Goal: Transaction & Acquisition: Purchase product/service

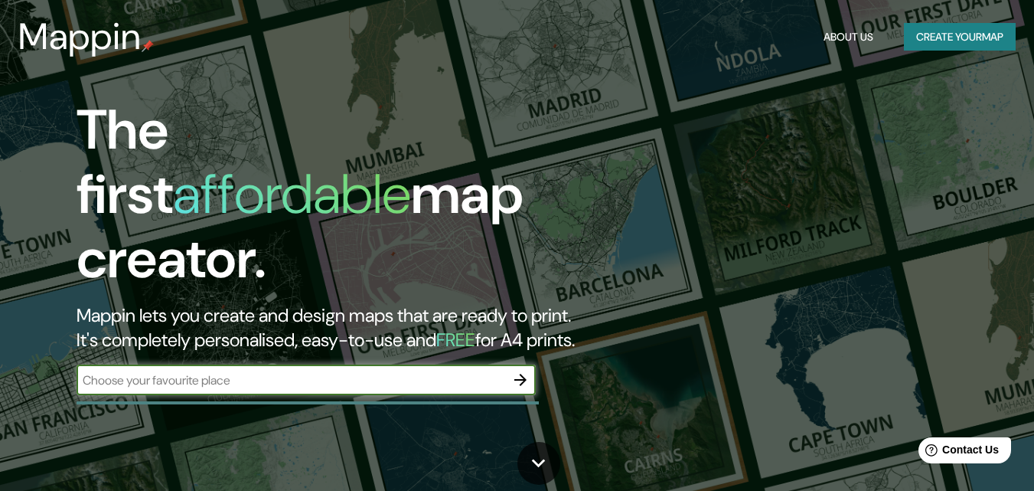
click at [479, 371] on input "text" at bounding box center [291, 380] width 429 height 18
type input "[GEOGRAPHIC_DATA]"
click at [529, 371] on icon "button" at bounding box center [520, 380] width 18 height 18
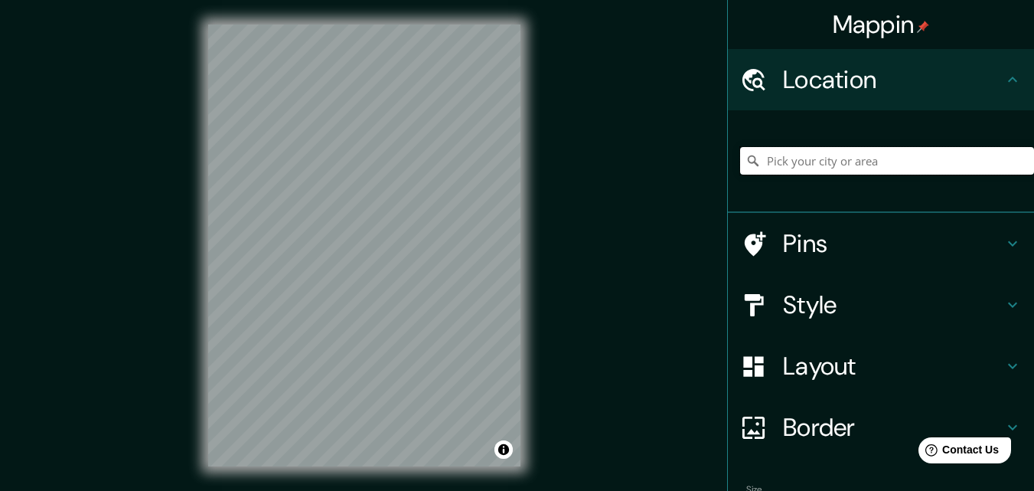
click at [835, 149] on input "Pick your city or area" at bounding box center [887, 161] width 294 height 28
click at [538, 247] on div "© Mapbox © OpenStreetMap Improve this map" at bounding box center [364, 245] width 361 height 491
click at [560, 239] on div "Mappin Location Pins Style Layout Border Choose a border. Hint : you can make l…" at bounding box center [517, 257] width 1034 height 515
click at [835, 238] on h4 "Pins" at bounding box center [893, 243] width 221 height 31
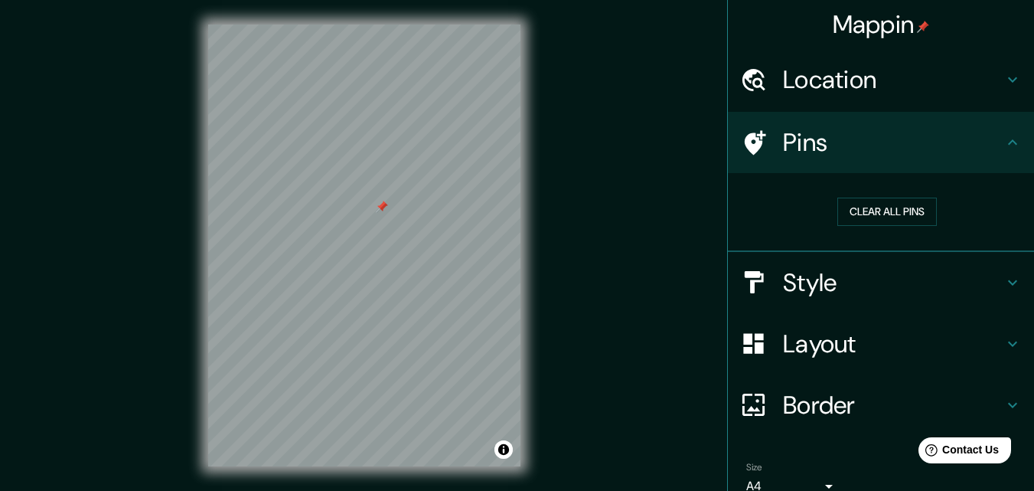
click at [868, 148] on h4 "Pins" at bounding box center [893, 142] width 221 height 31
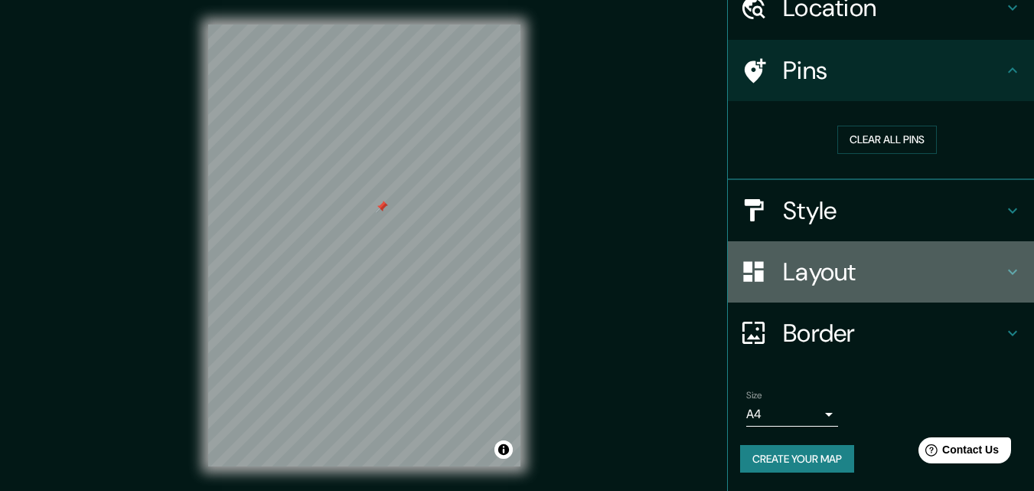
click at [1008, 271] on icon at bounding box center [1012, 271] width 9 height 5
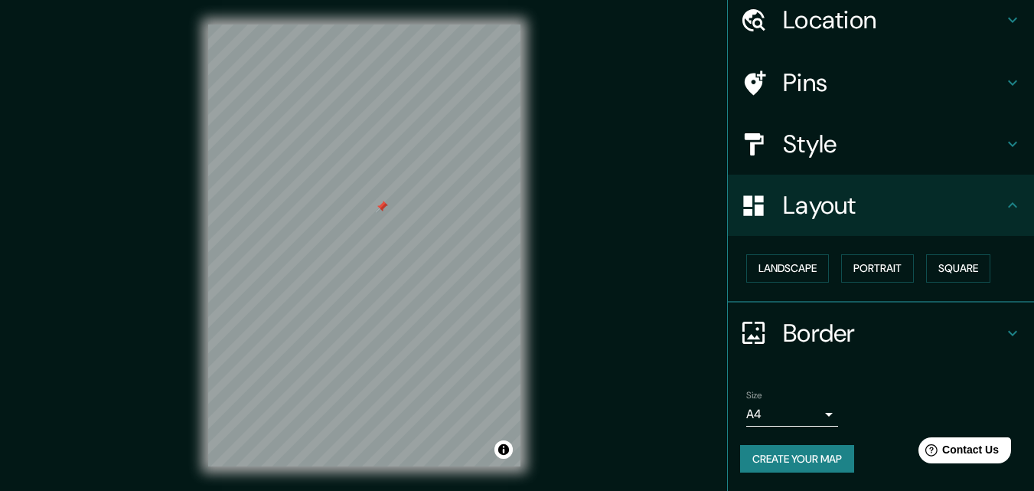
scroll to position [60, 0]
click at [812, 266] on button "Landscape" at bounding box center [788, 268] width 83 height 28
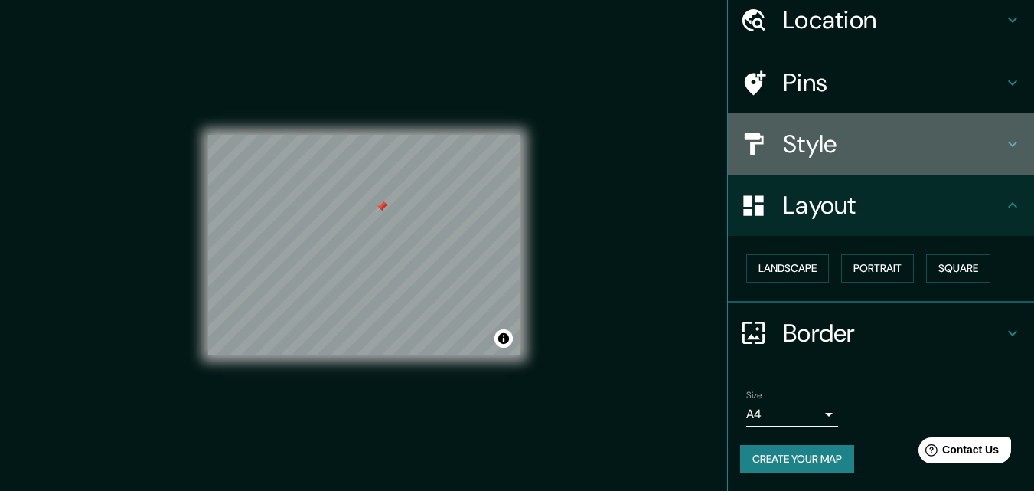
click at [1005, 142] on icon at bounding box center [1013, 144] width 18 height 18
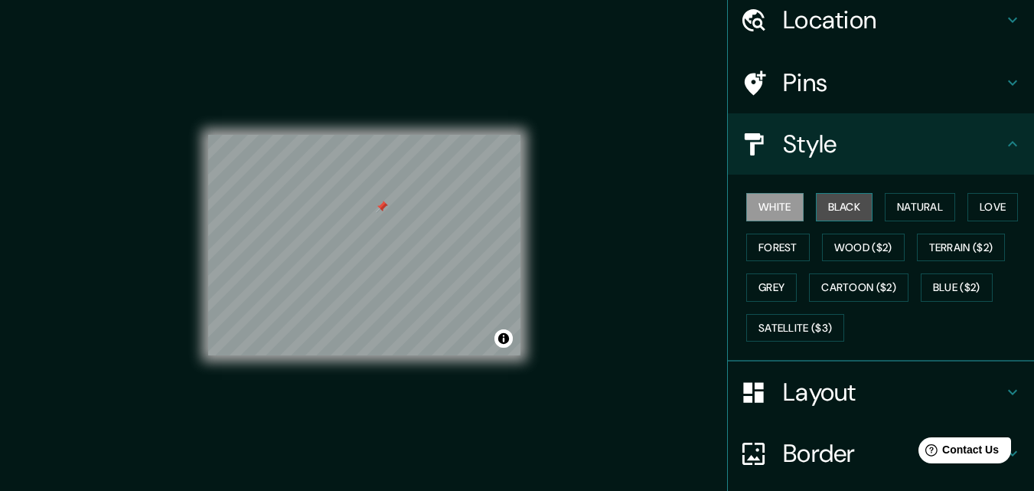
click at [828, 210] on button "Black" at bounding box center [844, 207] width 57 height 28
click at [771, 207] on button "White" at bounding box center [775, 207] width 57 height 28
click at [763, 241] on button "Forest" at bounding box center [779, 248] width 64 height 28
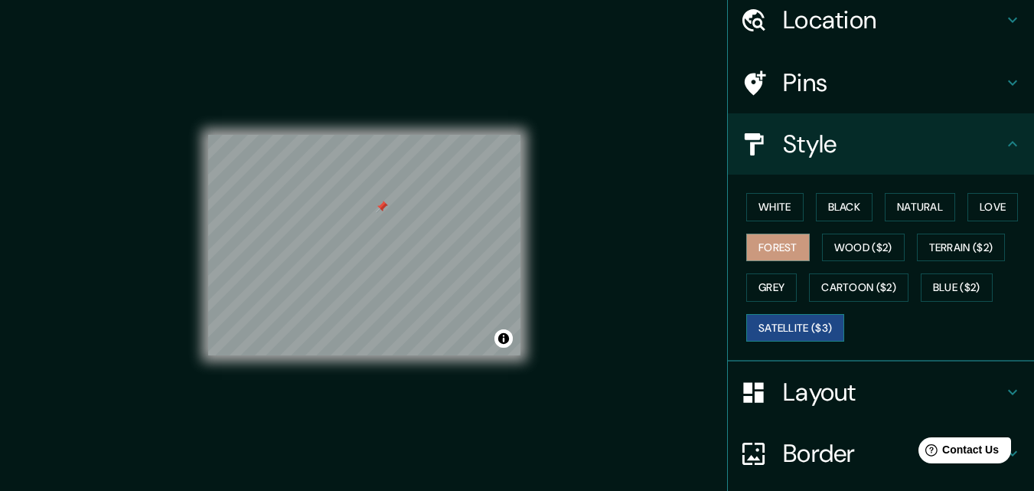
click at [778, 325] on button "Satellite ($3)" at bounding box center [796, 328] width 98 height 28
click at [430, 131] on div "© Mapbox © OpenStreetMap Improve this map © Maxar" at bounding box center [364, 246] width 312 height 442
click at [459, 286] on div "© Mapbox © OpenStreetMap Improve this map © Maxar" at bounding box center [364, 246] width 312 height 442
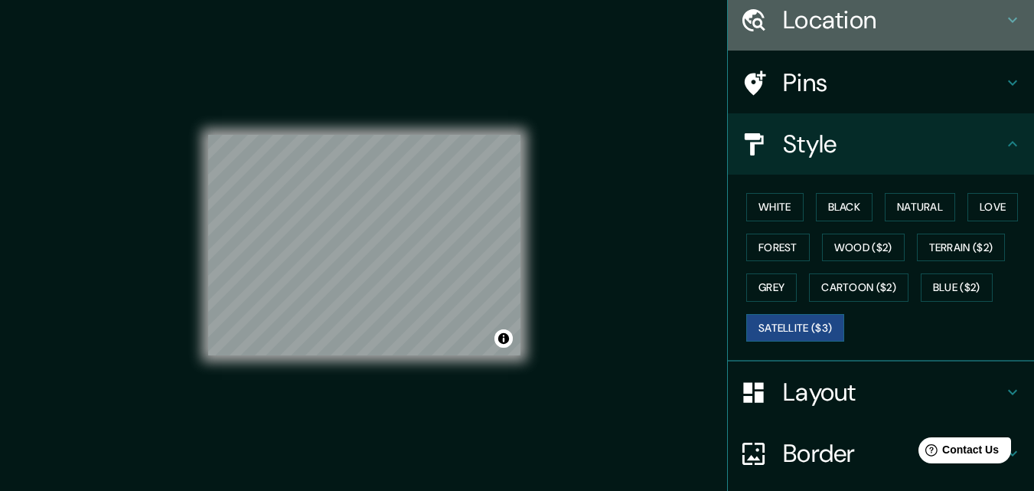
click at [915, 16] on h4 "Location" at bounding box center [893, 20] width 221 height 31
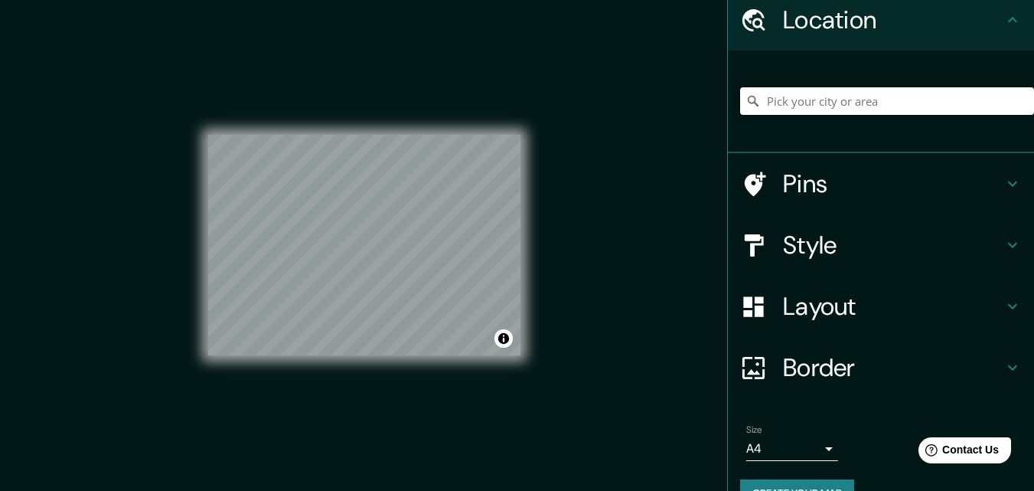
click at [856, 108] on input "Pick your city or area" at bounding box center [887, 101] width 294 height 28
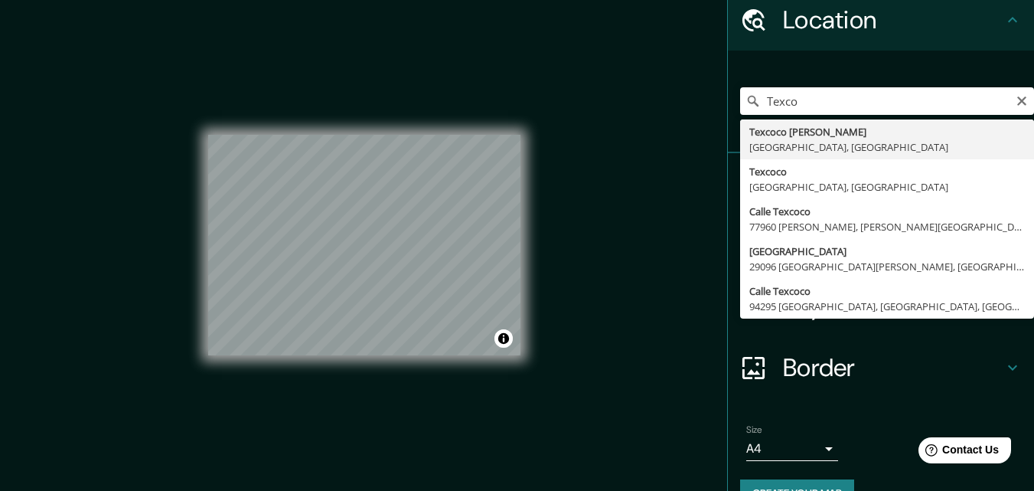
type input "Texcoco [PERSON_NAME], [GEOGRAPHIC_DATA], [GEOGRAPHIC_DATA]"
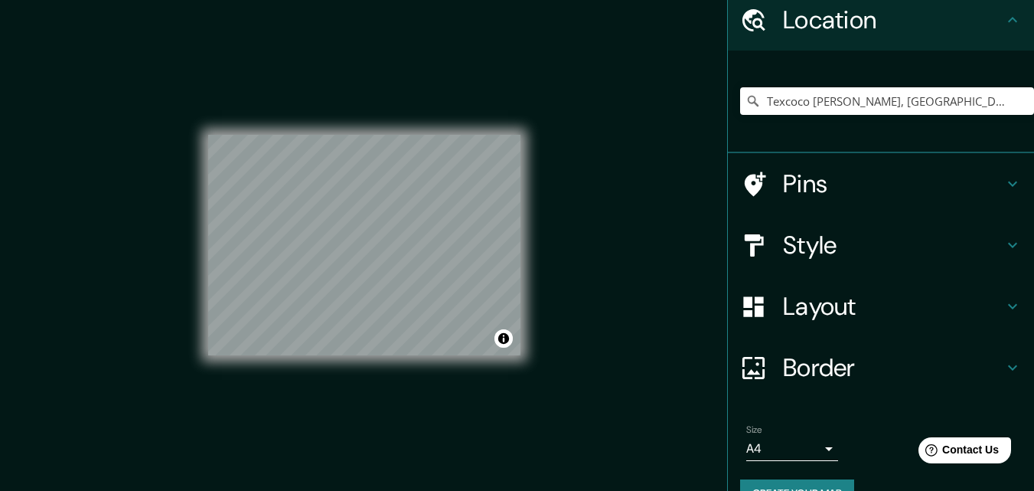
click at [875, 187] on h4 "Pins" at bounding box center [893, 183] width 221 height 31
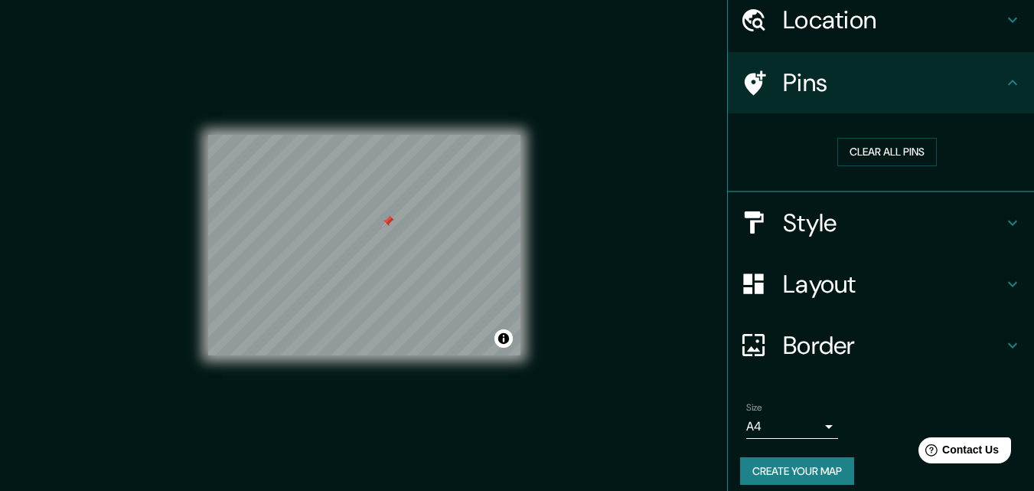
click at [931, 221] on h4 "Style" at bounding box center [893, 222] width 221 height 31
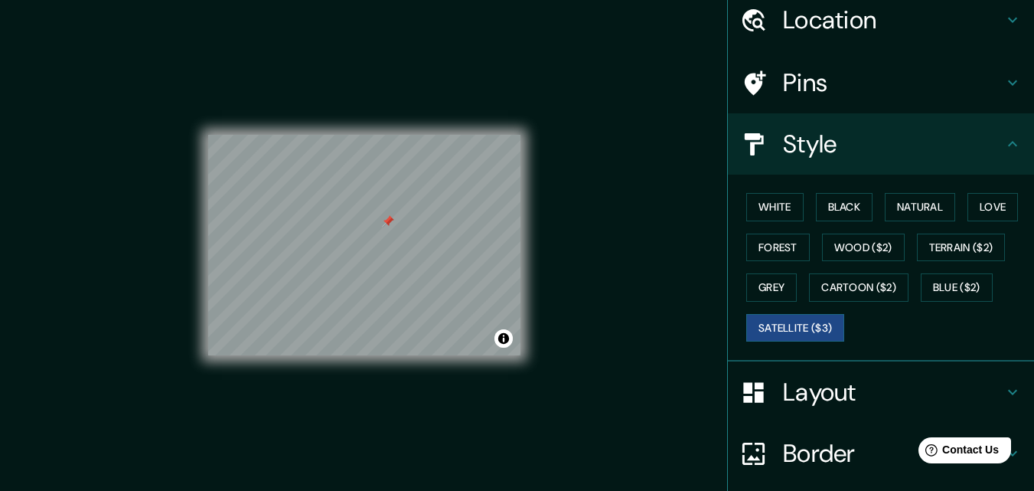
click at [831, 385] on h4 "Layout" at bounding box center [893, 392] width 221 height 31
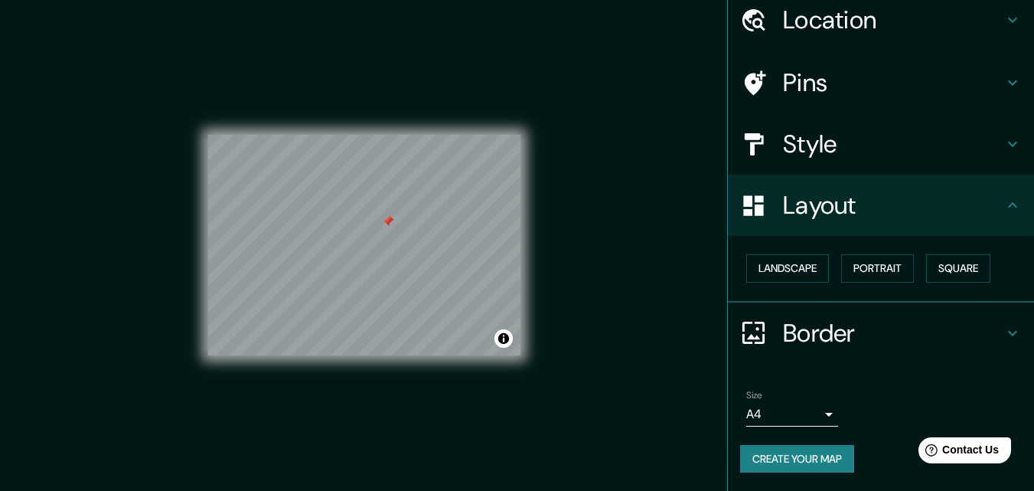
click at [858, 159] on div "Style" at bounding box center [881, 143] width 306 height 61
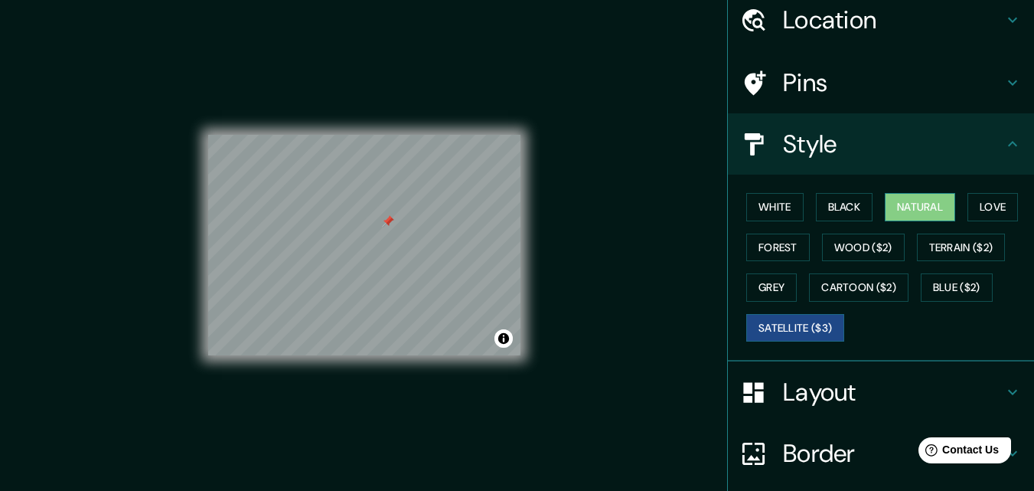
click at [947, 206] on button "Natural" at bounding box center [920, 207] width 70 height 28
click at [789, 207] on button "White" at bounding box center [775, 207] width 57 height 28
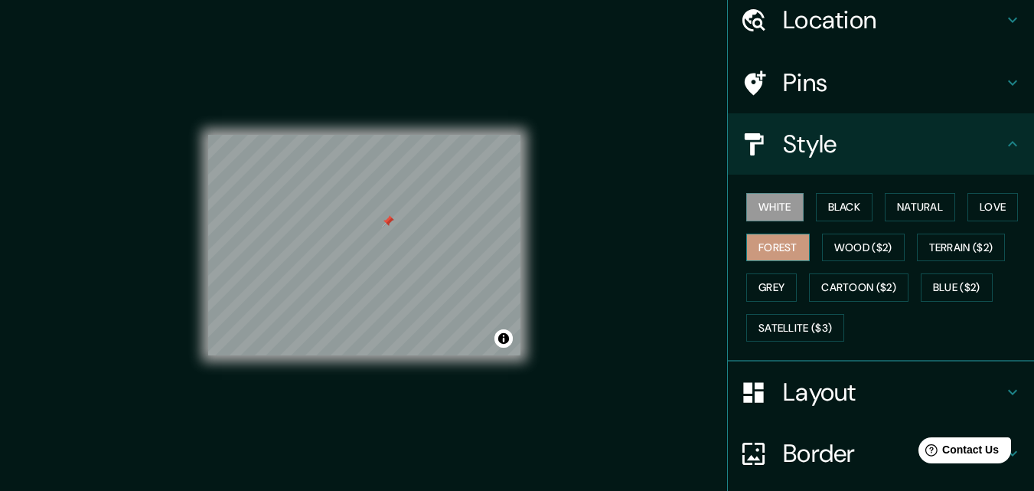
click at [777, 247] on button "Forest" at bounding box center [779, 248] width 64 height 28
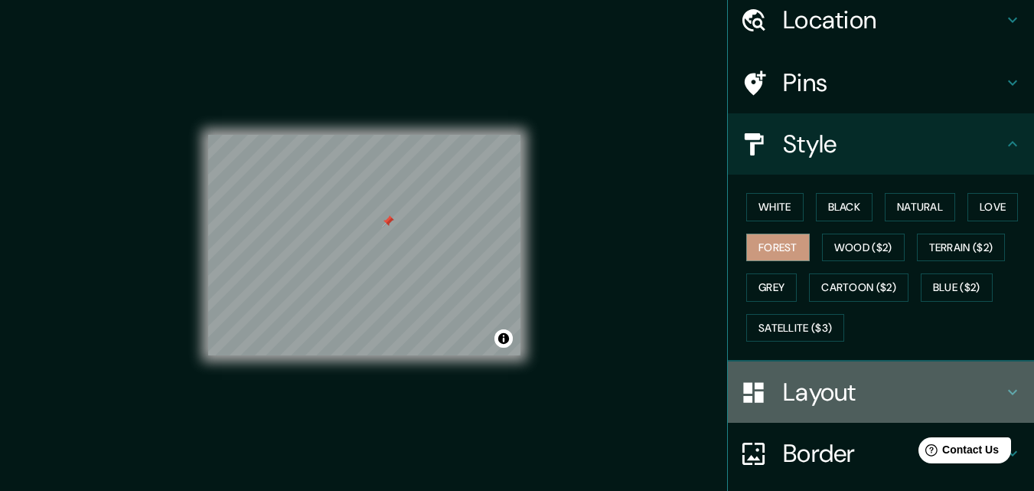
click at [837, 380] on h4 "Layout" at bounding box center [893, 392] width 221 height 31
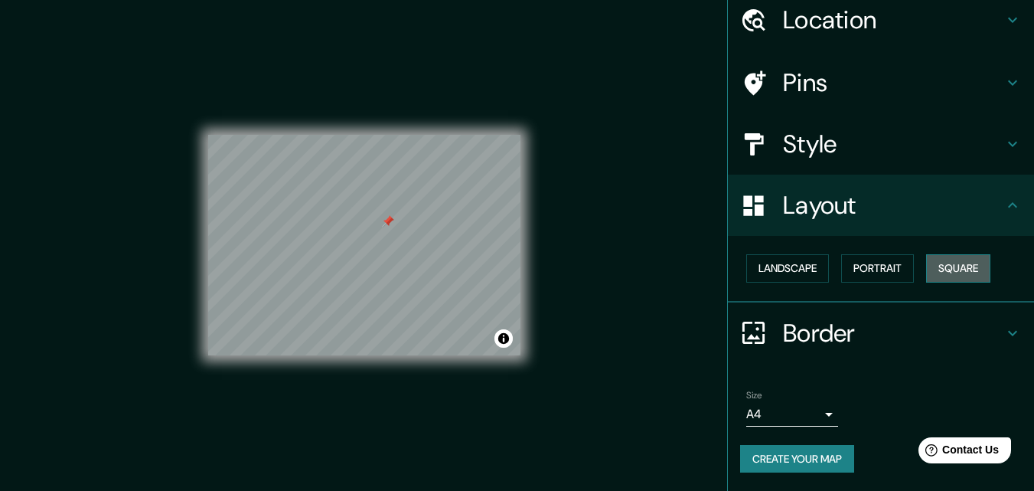
click at [952, 268] on button "Square" at bounding box center [958, 268] width 64 height 28
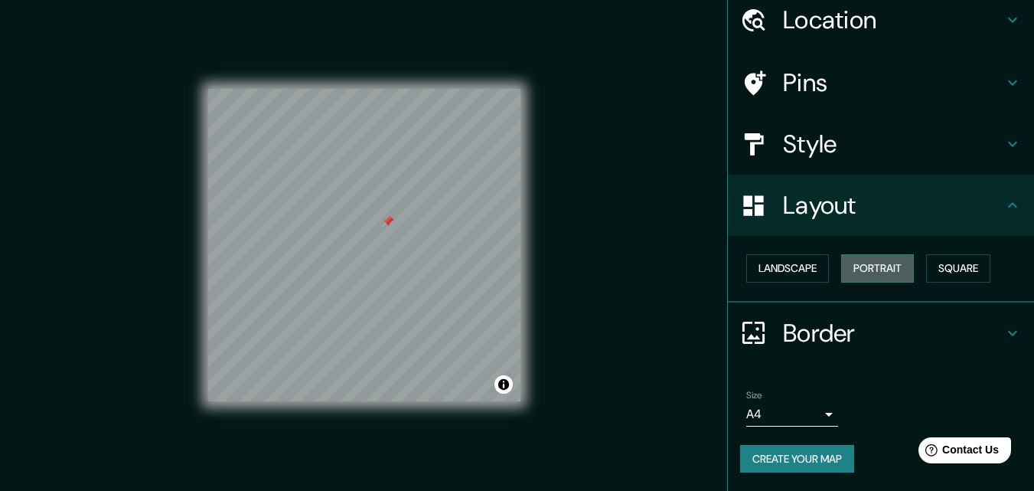
click at [901, 268] on button "Portrait" at bounding box center [877, 268] width 73 height 28
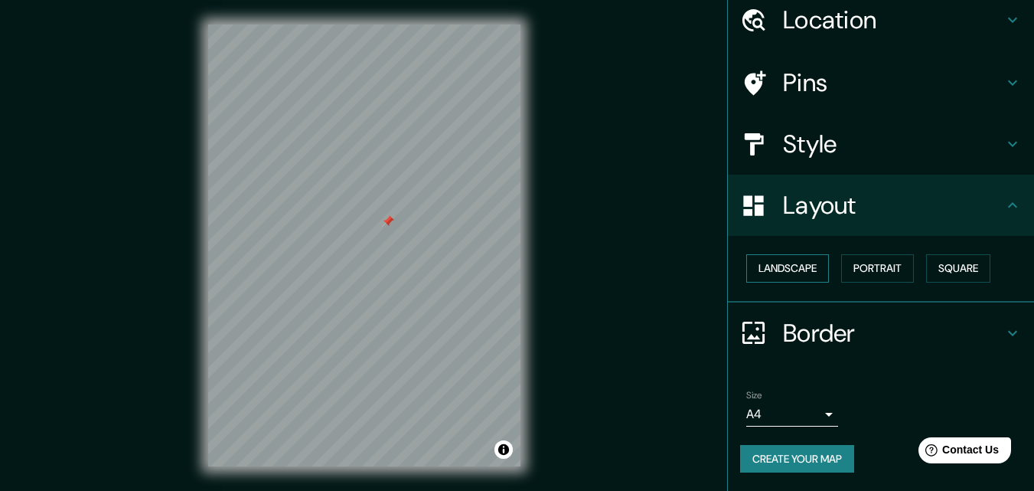
click at [803, 268] on button "Landscape" at bounding box center [788, 268] width 83 height 28
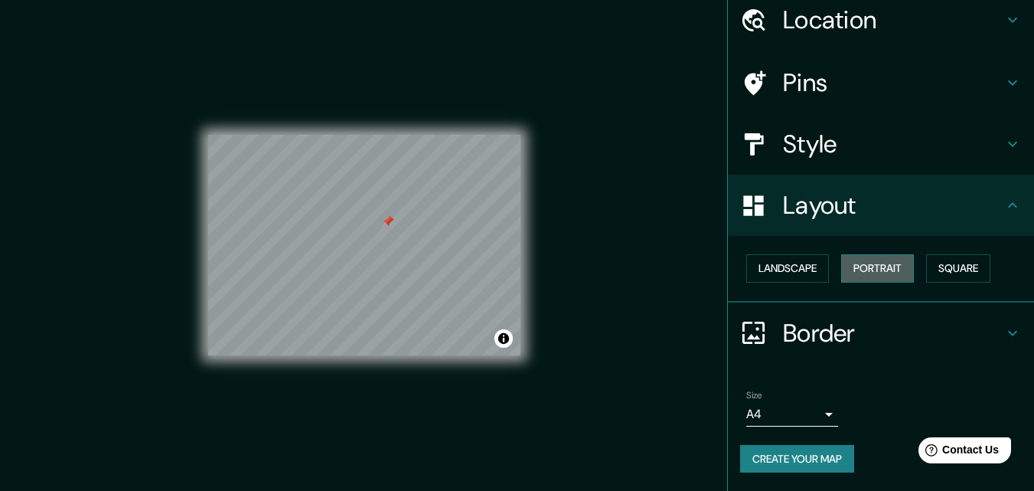
click at [863, 268] on button "Portrait" at bounding box center [877, 268] width 73 height 28
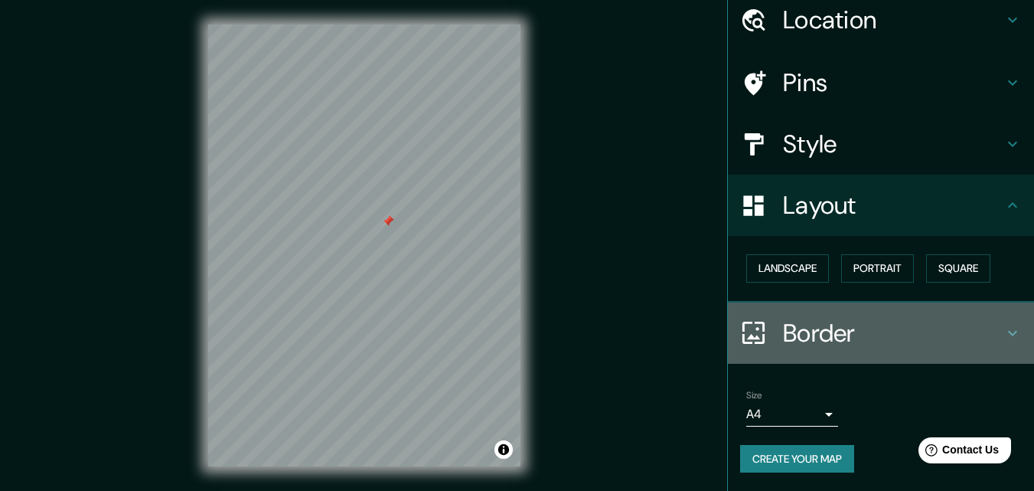
click at [853, 321] on h4 "Border" at bounding box center [893, 333] width 221 height 31
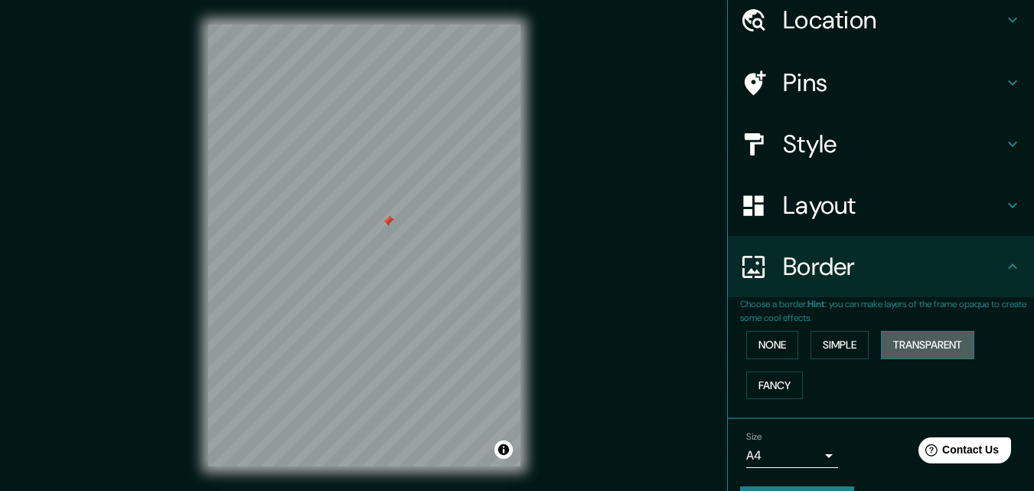
click at [905, 340] on button "Transparent" at bounding box center [927, 345] width 93 height 28
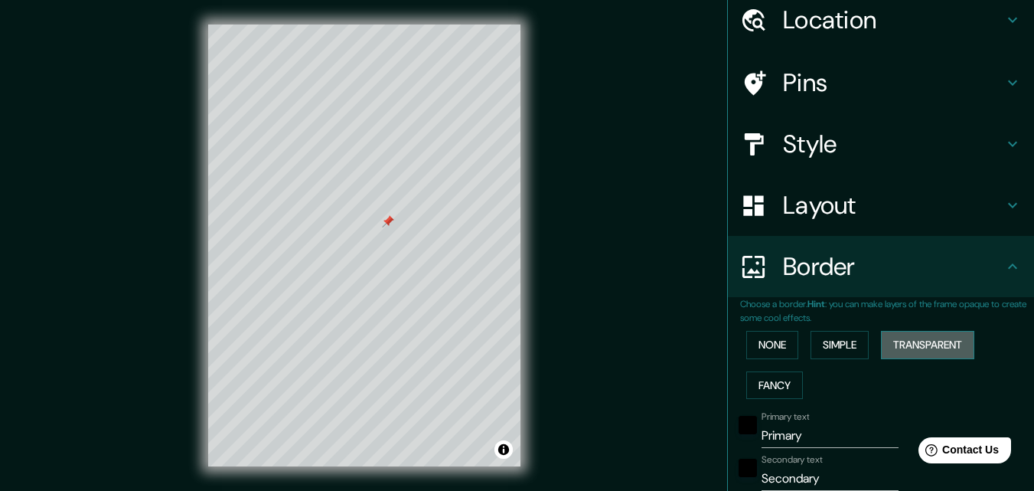
click at [905, 340] on button "Transparent" at bounding box center [927, 345] width 93 height 28
type input "196"
type input "33"
click at [848, 341] on button "Simple" at bounding box center [840, 345] width 58 height 28
click at [767, 341] on button "None" at bounding box center [773, 345] width 52 height 28
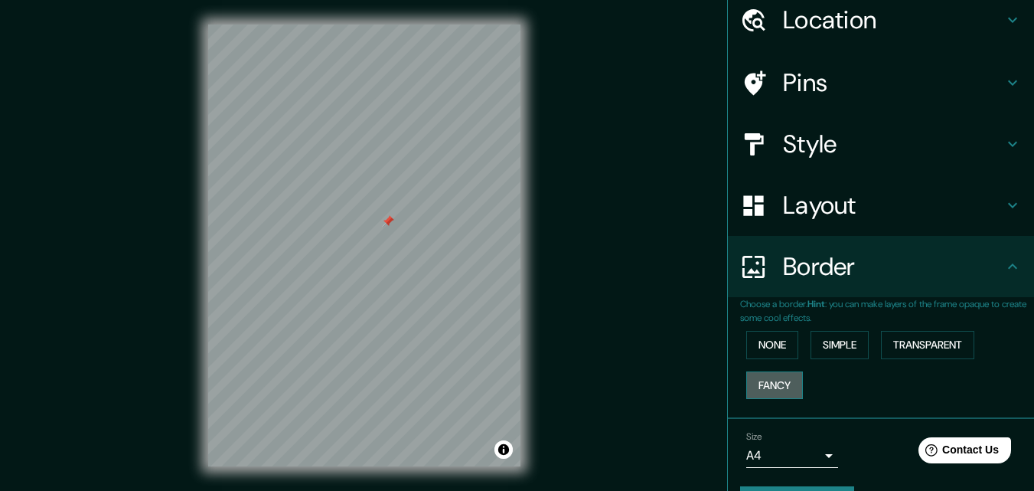
click at [775, 382] on button "Fancy" at bounding box center [775, 385] width 57 height 28
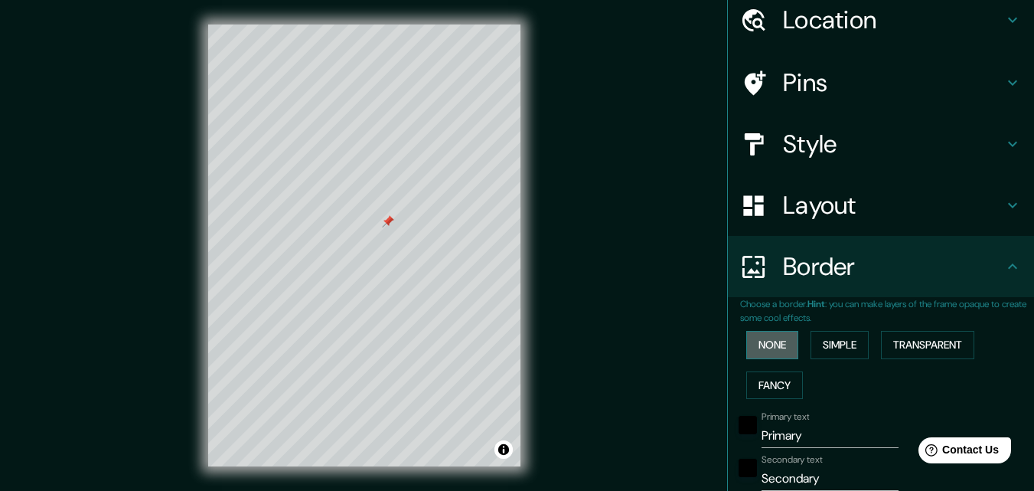
click at [774, 344] on button "None" at bounding box center [773, 345] width 52 height 28
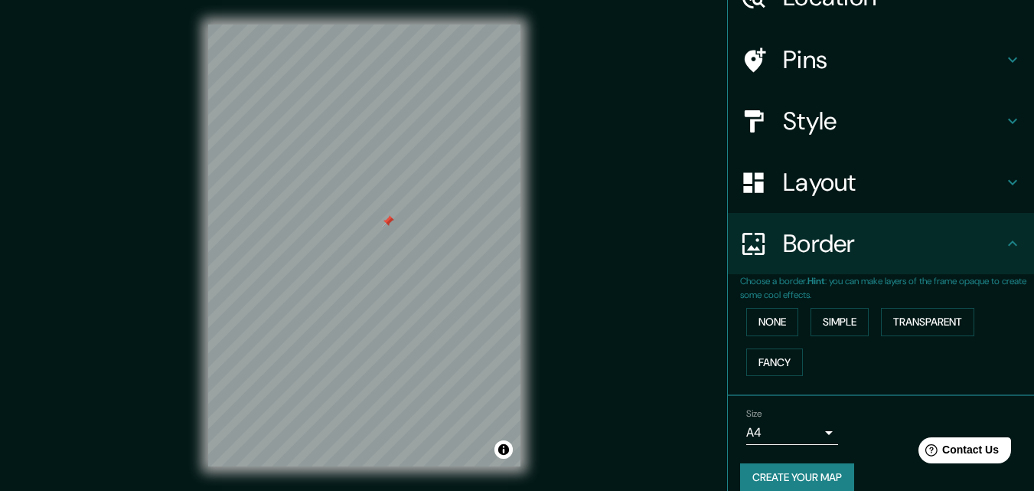
scroll to position [102, 0]
